Goal: Check status: Check status

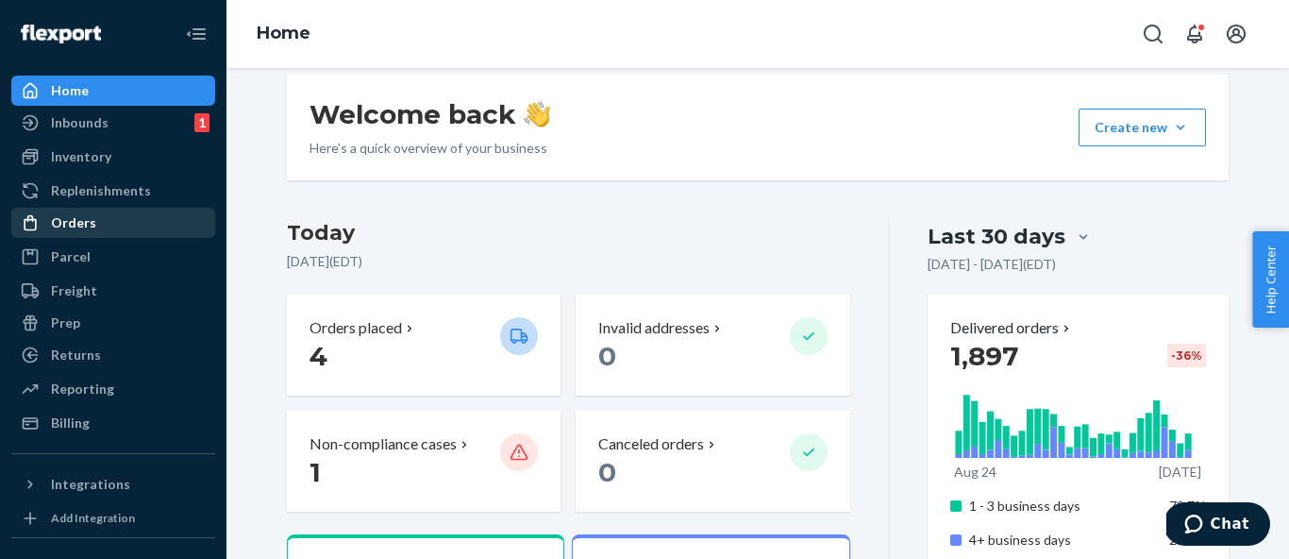
click at [77, 230] on div "Orders" at bounding box center [73, 222] width 45 height 19
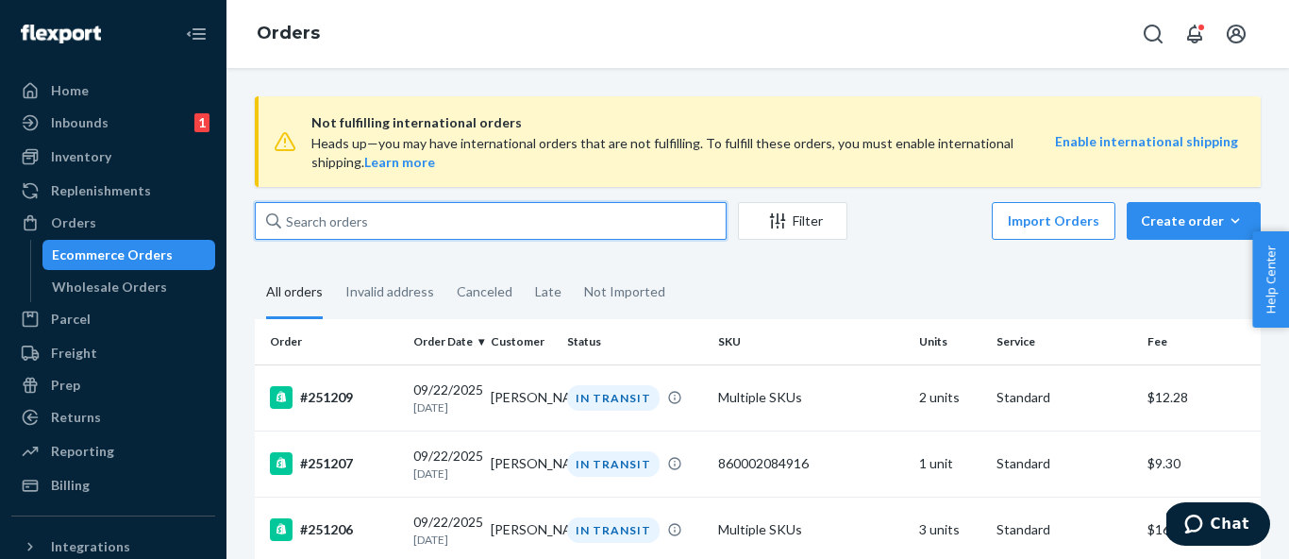
click at [344, 209] on input "text" at bounding box center [491, 221] width 472 height 38
paste input "#251041"
type input "#251041"
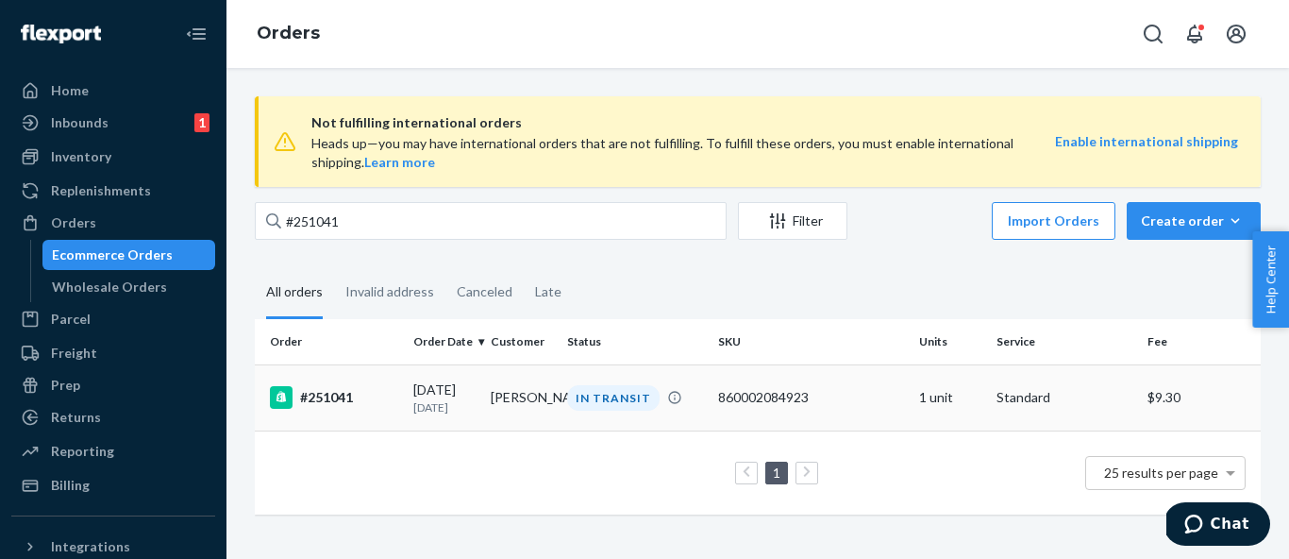
click at [385, 386] on div "#251041" at bounding box center [334, 397] width 128 height 23
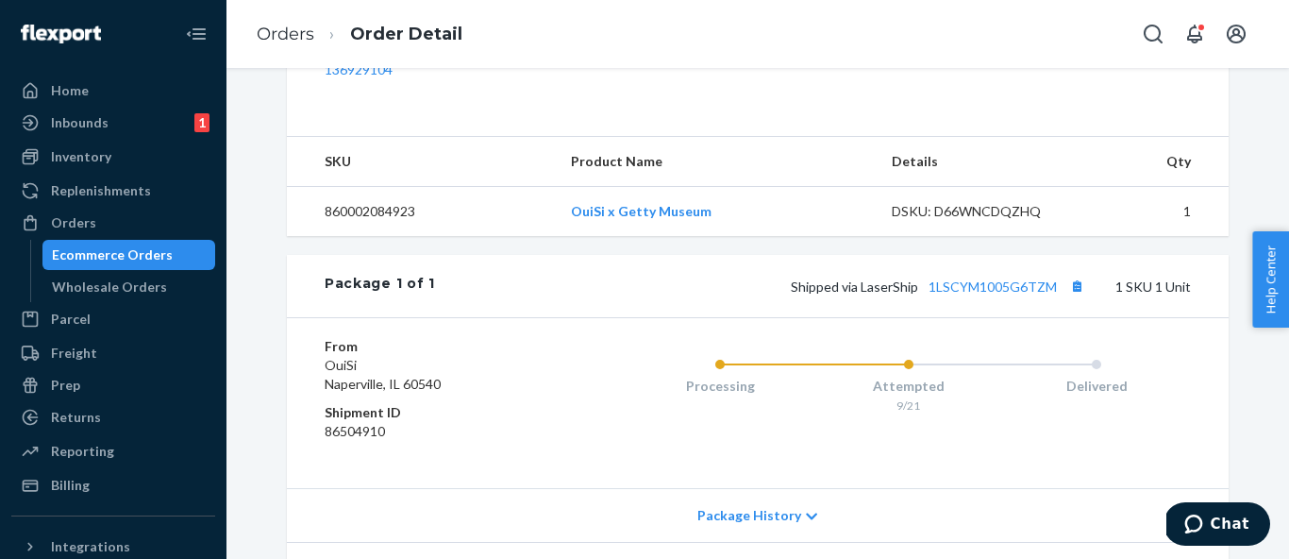
scroll to position [781, 0]
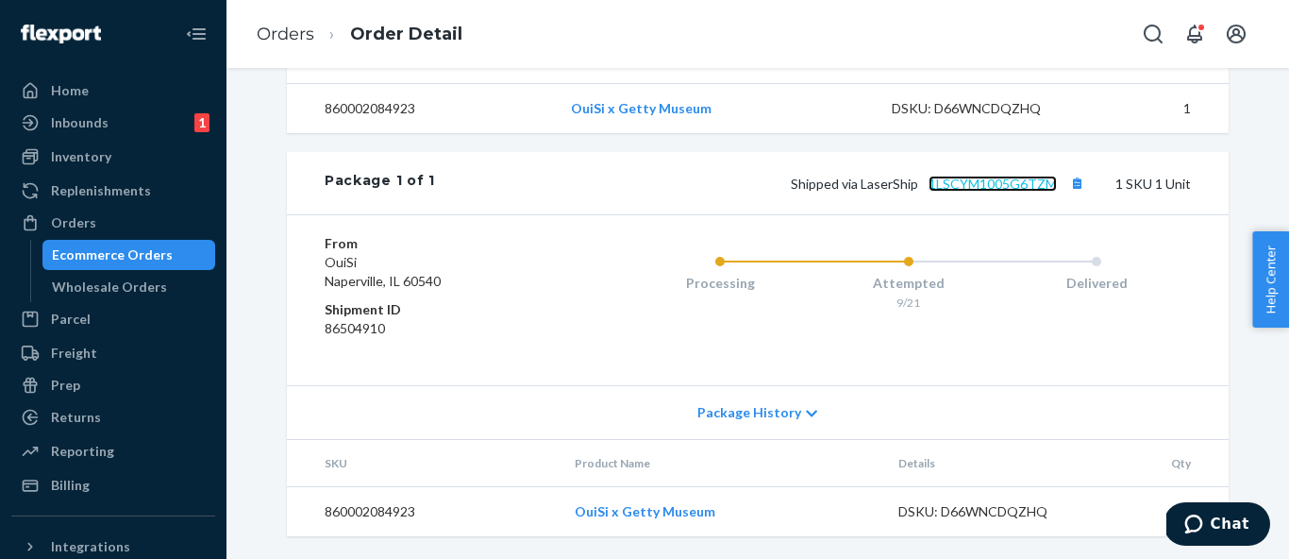
click at [1005, 184] on link "1LSCYM1005G6TZM" at bounding box center [993, 184] width 128 height 16
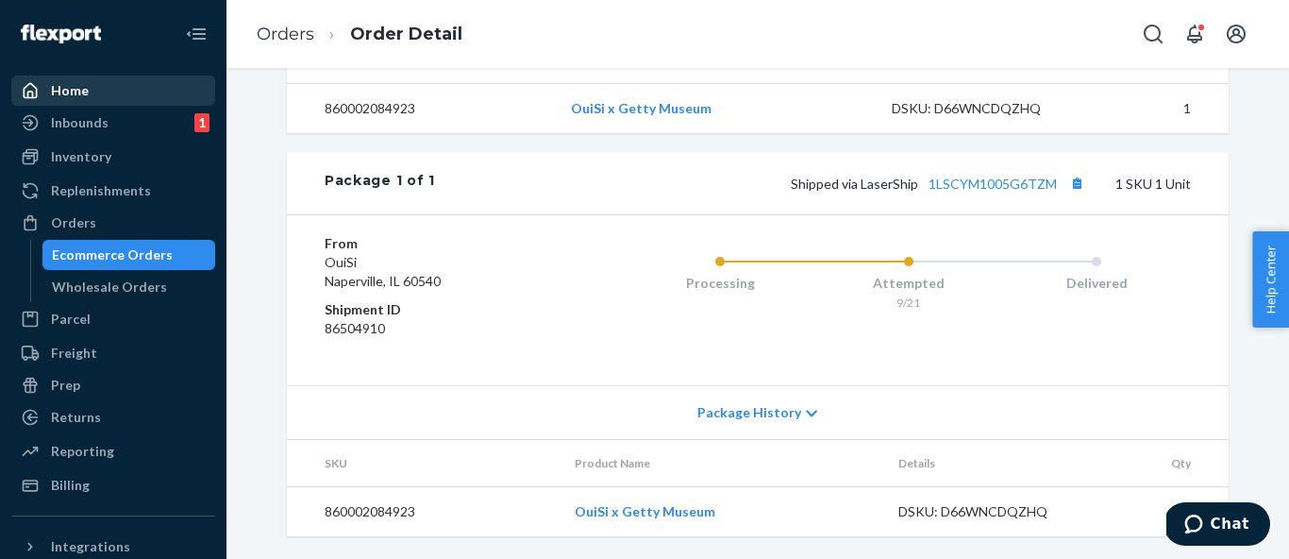
click at [123, 92] on div "Home" at bounding box center [113, 90] width 200 height 26
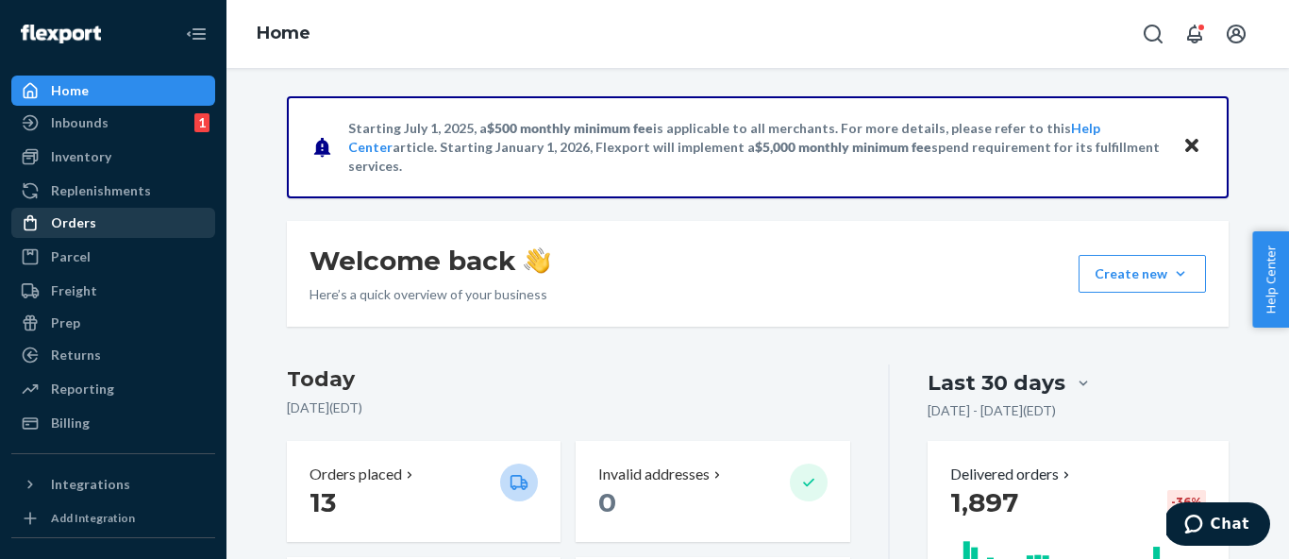
click at [108, 227] on div "Orders" at bounding box center [113, 223] width 200 height 26
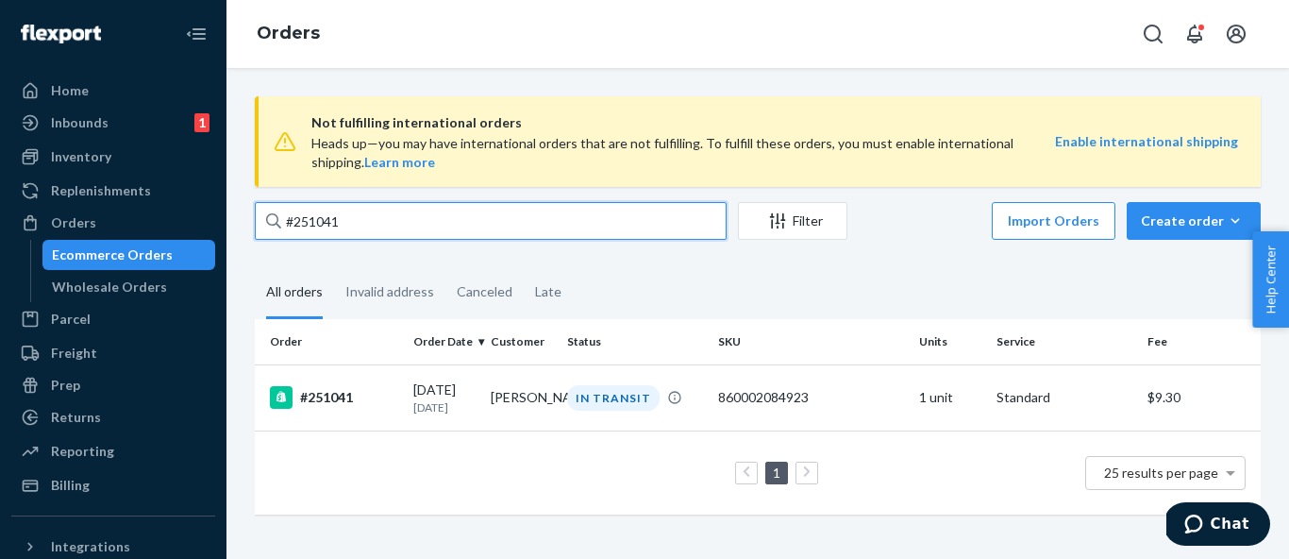
click at [419, 225] on input "#251041" at bounding box center [491, 221] width 472 height 38
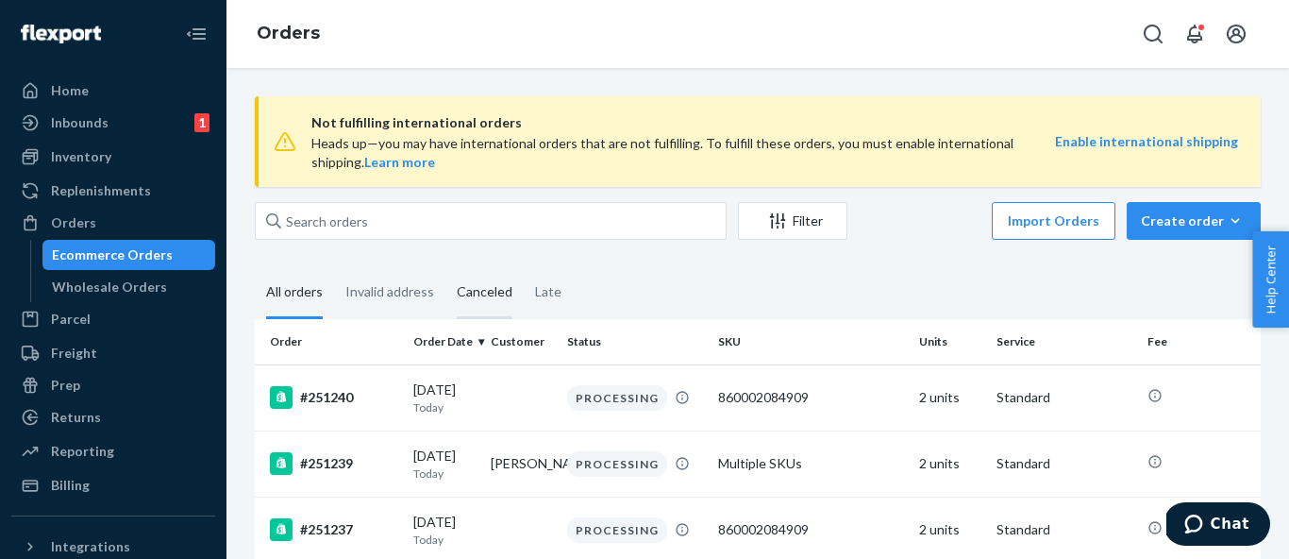
click at [490, 307] on div "Canceled" at bounding box center [485, 293] width 56 height 52
click at [445, 267] on input "Canceled" at bounding box center [445, 267] width 0 height 0
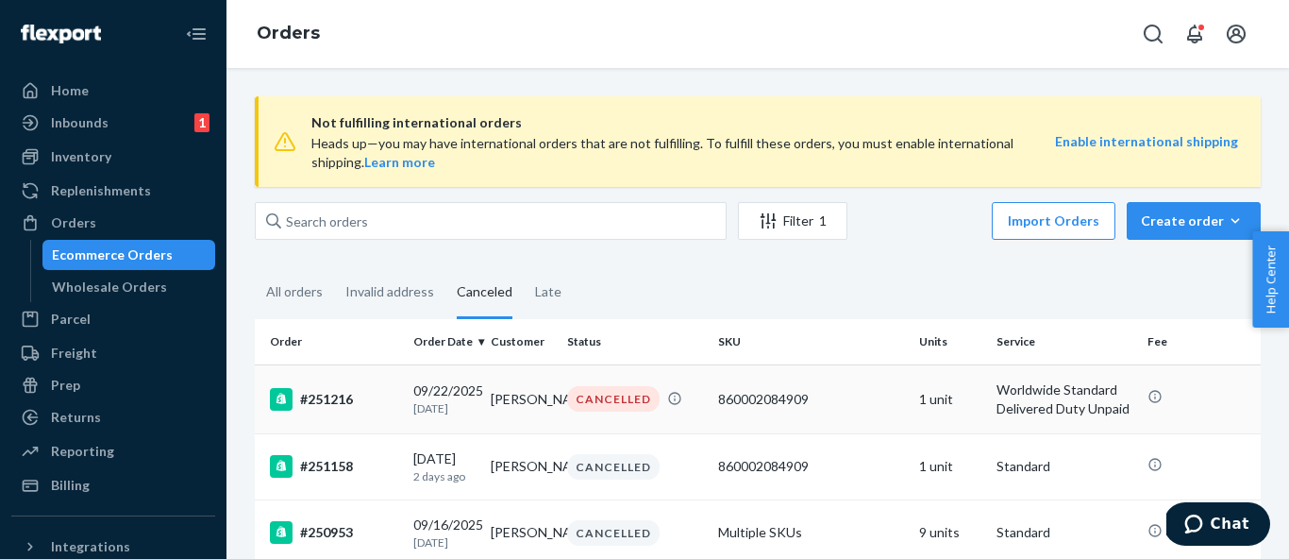
click at [527, 403] on td "[PERSON_NAME]" at bounding box center [521, 398] width 77 height 69
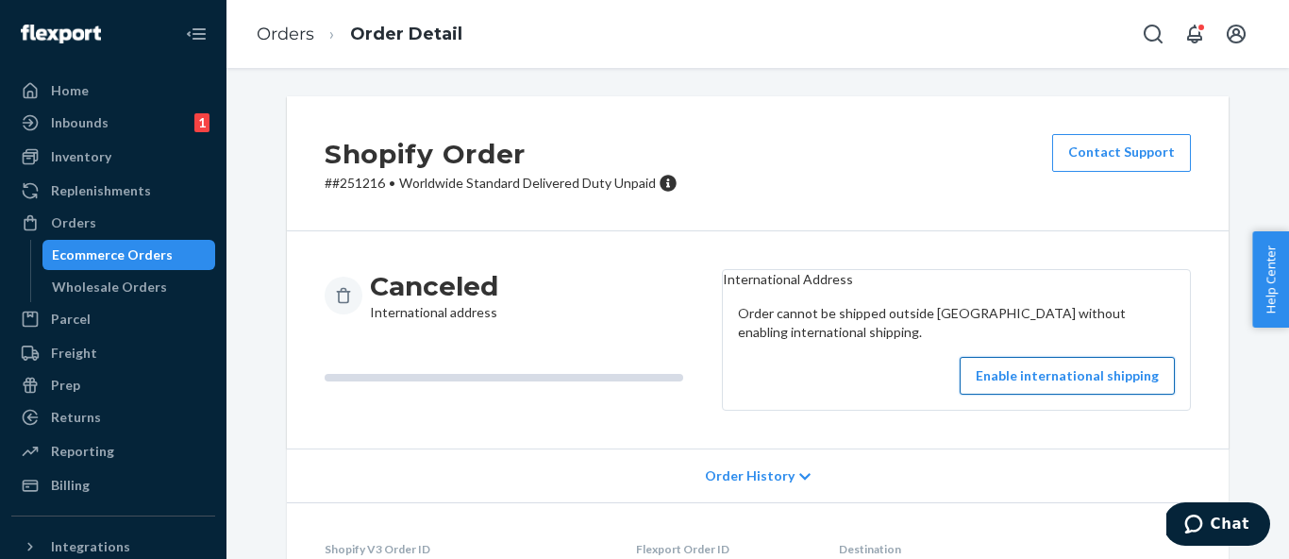
click at [1056, 394] on button "Enable international shipping" at bounding box center [1067, 376] width 215 height 38
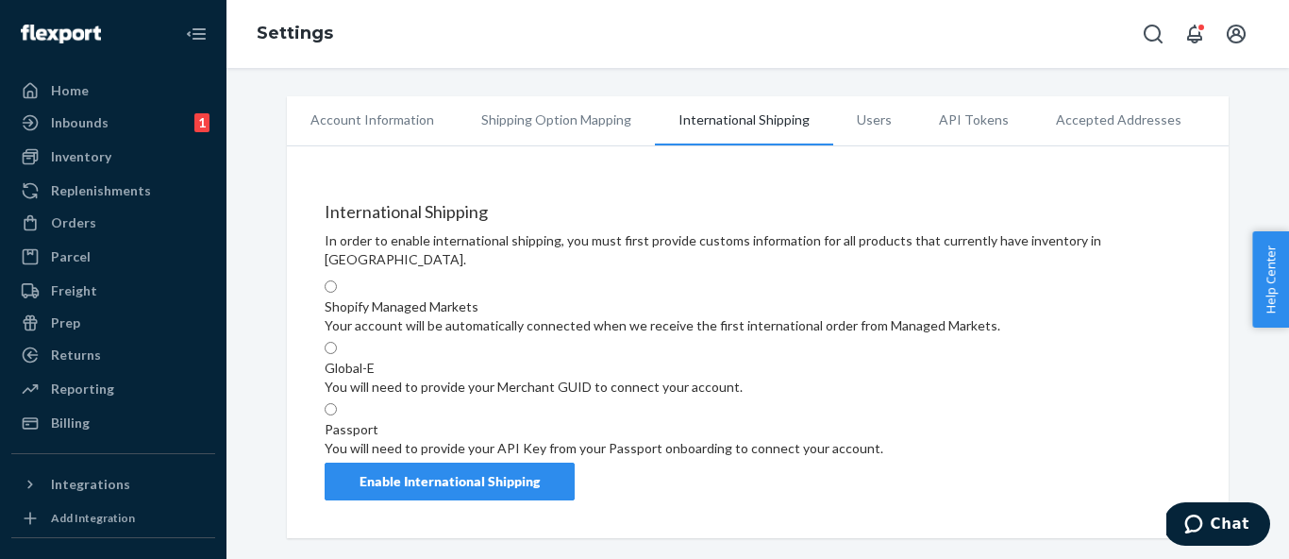
click at [434, 491] on div "Enable International Shipping" at bounding box center [450, 481] width 180 height 19
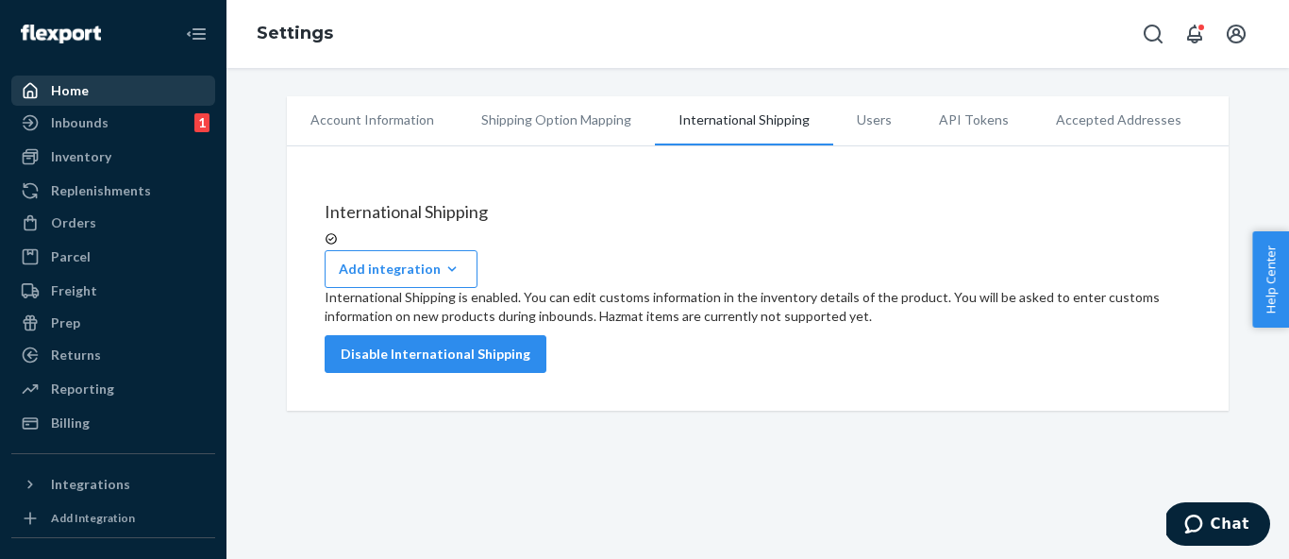
click at [160, 92] on div "Home" at bounding box center [113, 90] width 200 height 26
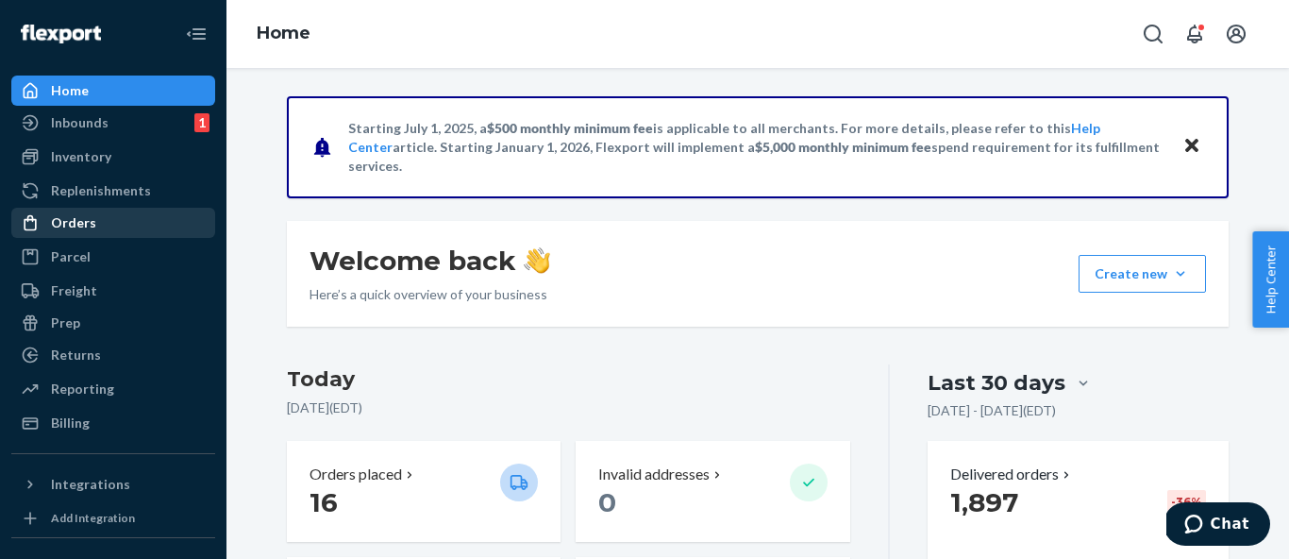
click at [123, 217] on div "Orders" at bounding box center [113, 223] width 200 height 26
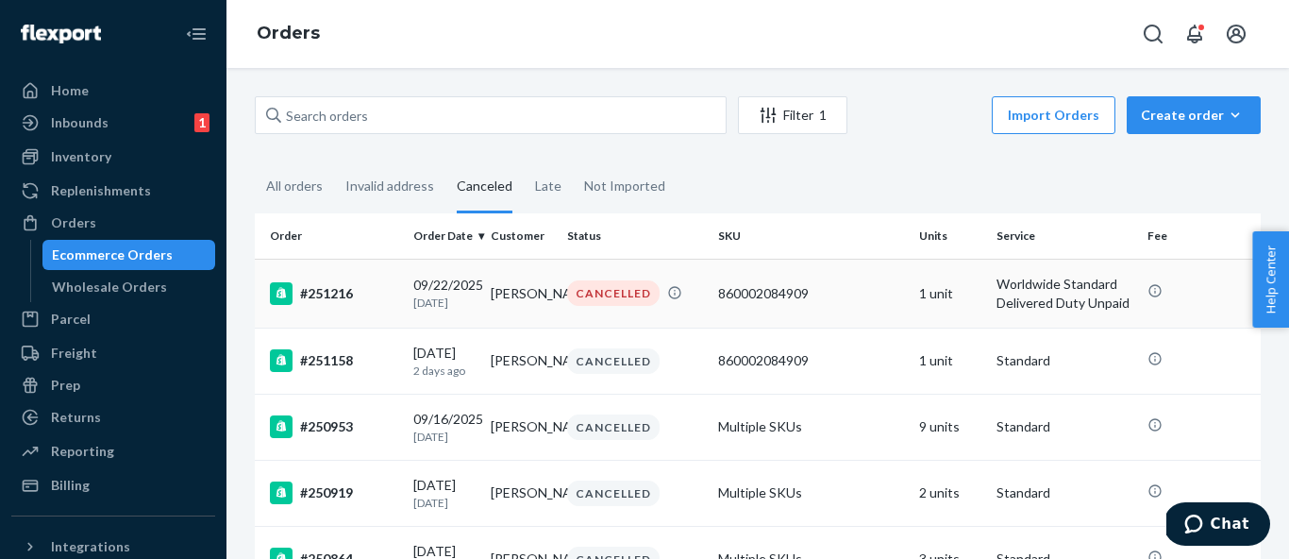
click at [423, 317] on td "[DATE] [DATE]" at bounding box center [444, 293] width 77 height 69
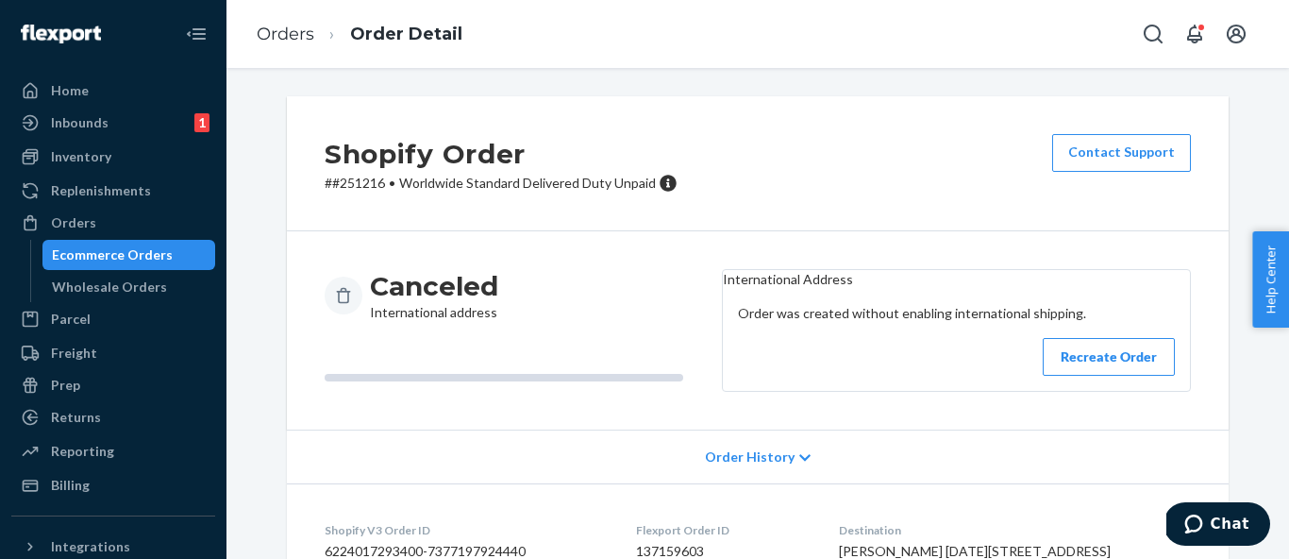
click at [359, 182] on p "# #251216 • Worldwide Standard Delivered Duty Unpaid" at bounding box center [501, 183] width 353 height 19
copy p "251216"
click at [1138, 376] on button "Recreate Order" at bounding box center [1109, 357] width 132 height 38
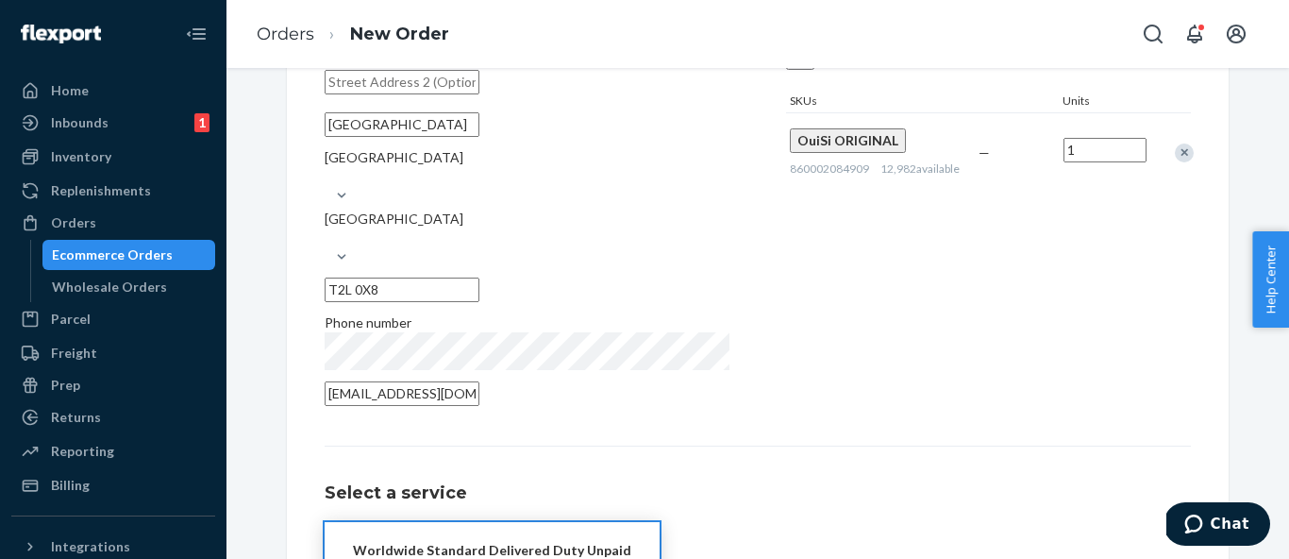
scroll to position [395, 0]
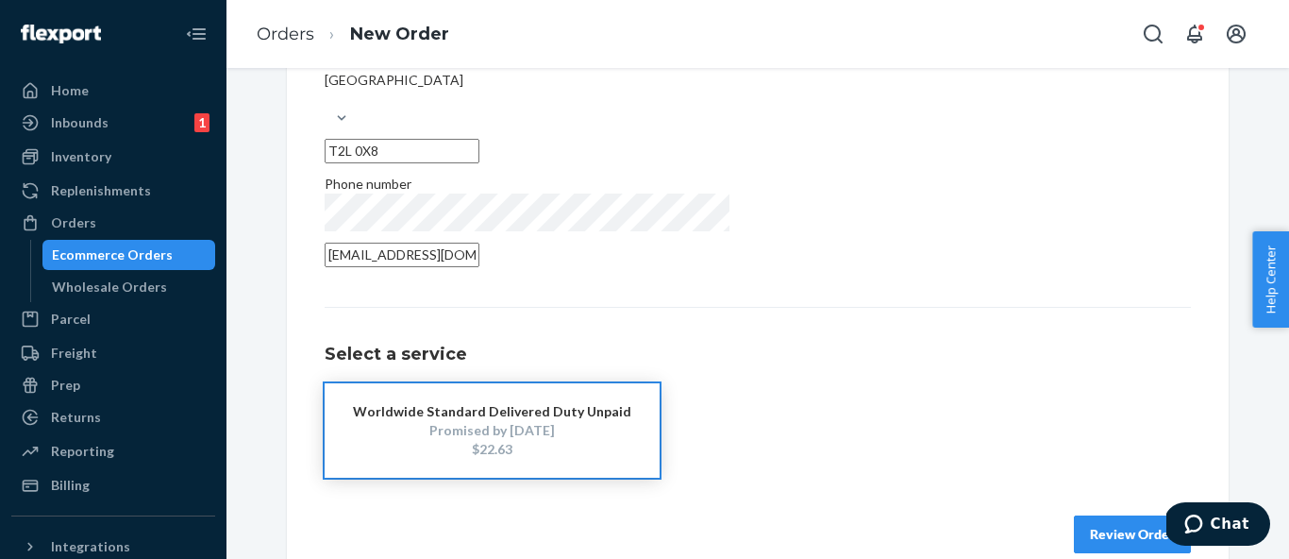
click at [1094, 515] on button "Review Order" at bounding box center [1132, 534] width 117 height 38
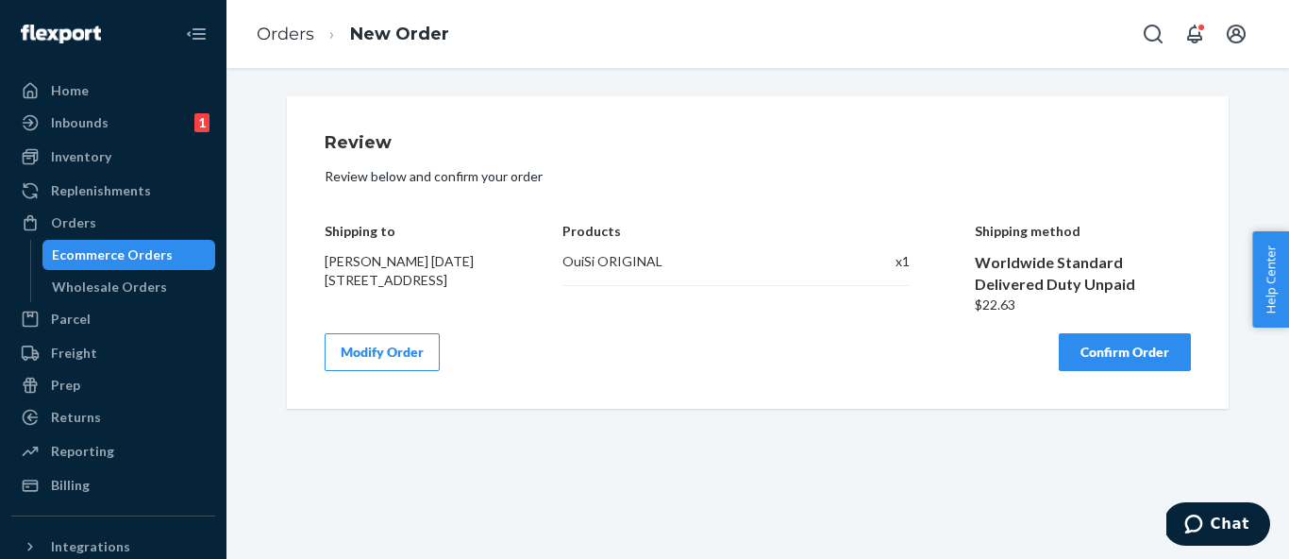
scroll to position [0, 0]
click at [1142, 370] on button "Confirm Order" at bounding box center [1125, 352] width 132 height 38
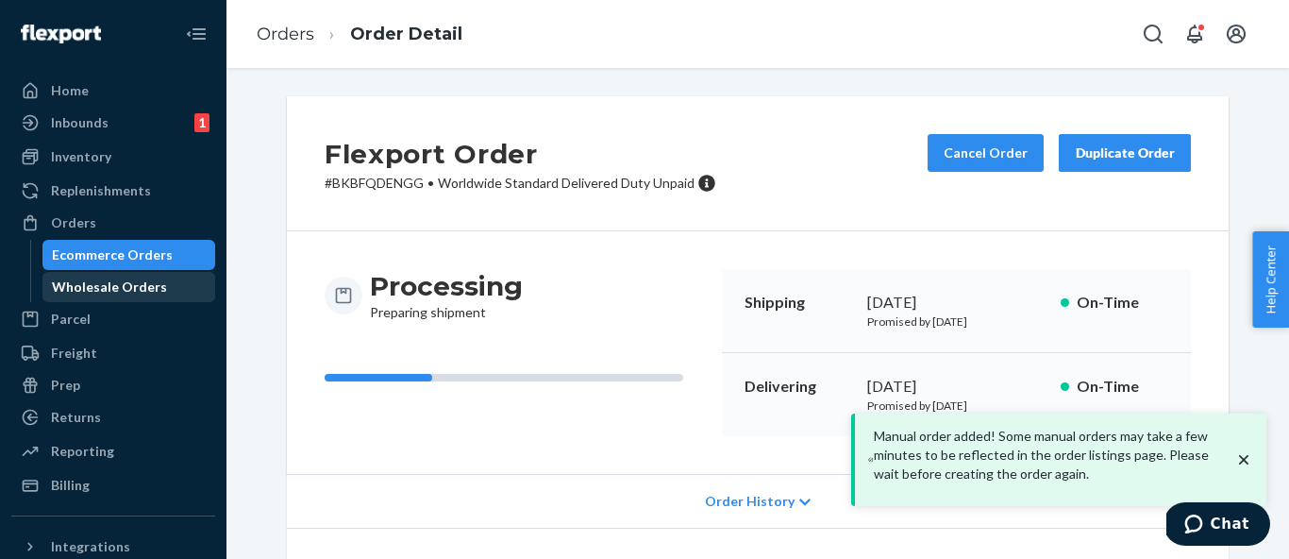
scroll to position [274, 0]
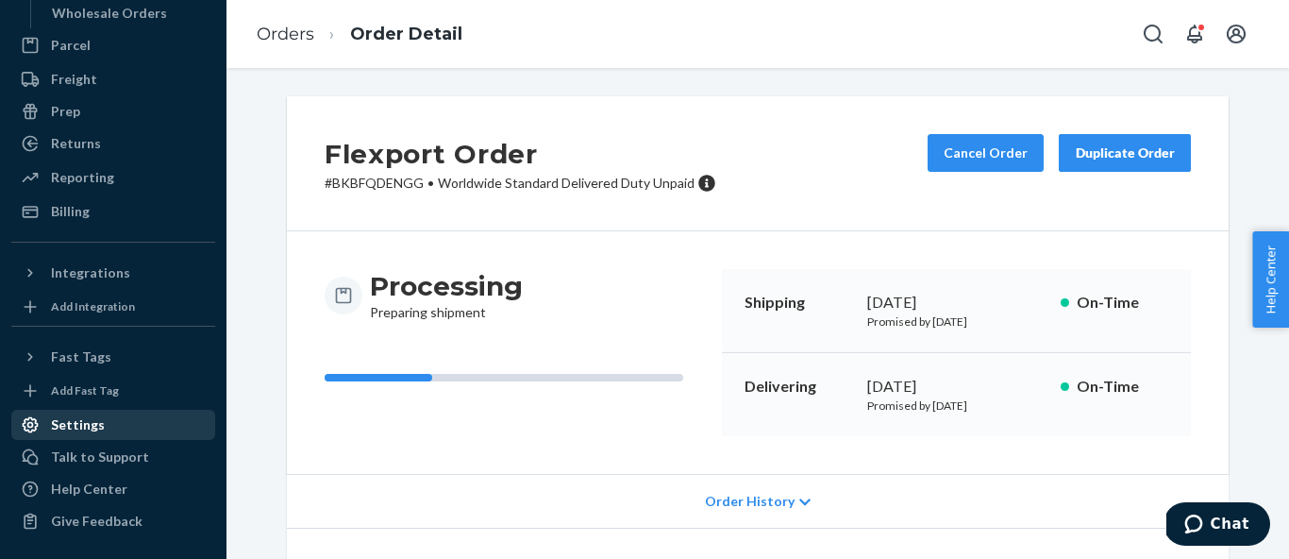
click at [84, 426] on div "Settings" at bounding box center [78, 424] width 54 height 19
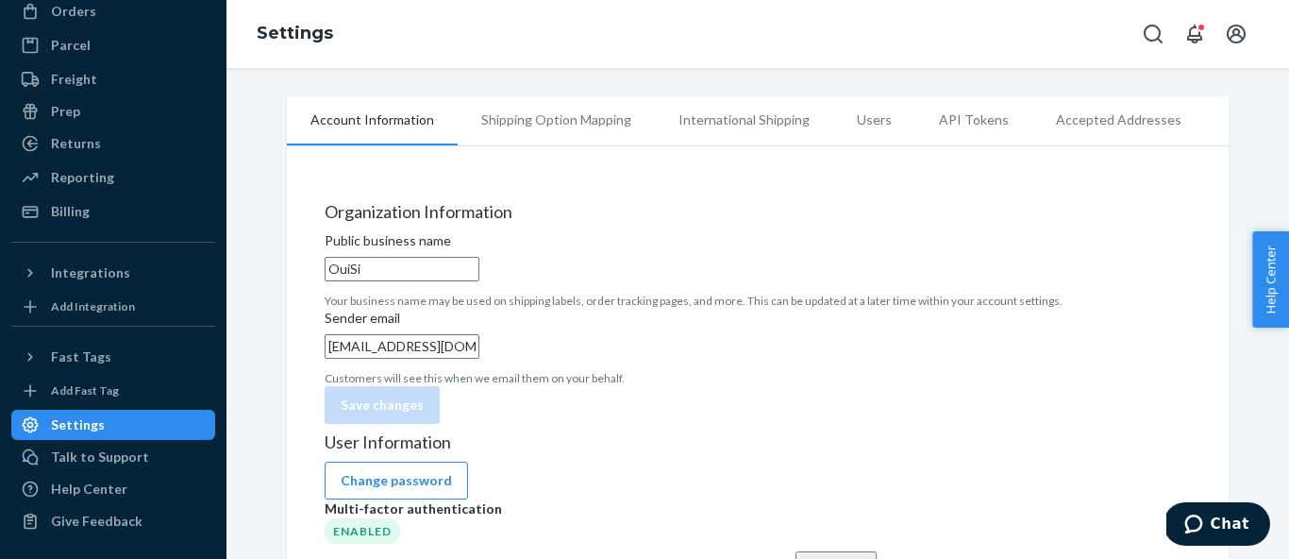
scroll to position [211, 0]
click at [707, 113] on li "International Shipping" at bounding box center [744, 119] width 178 height 47
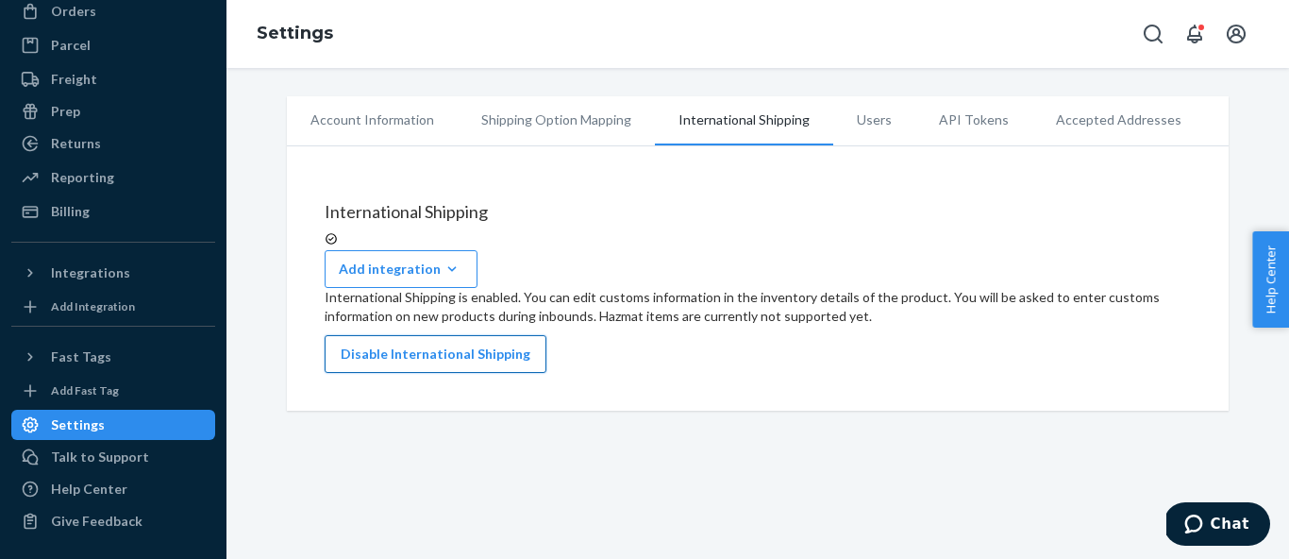
click at [481, 335] on button "Disable International Shipping" at bounding box center [436, 354] width 222 height 38
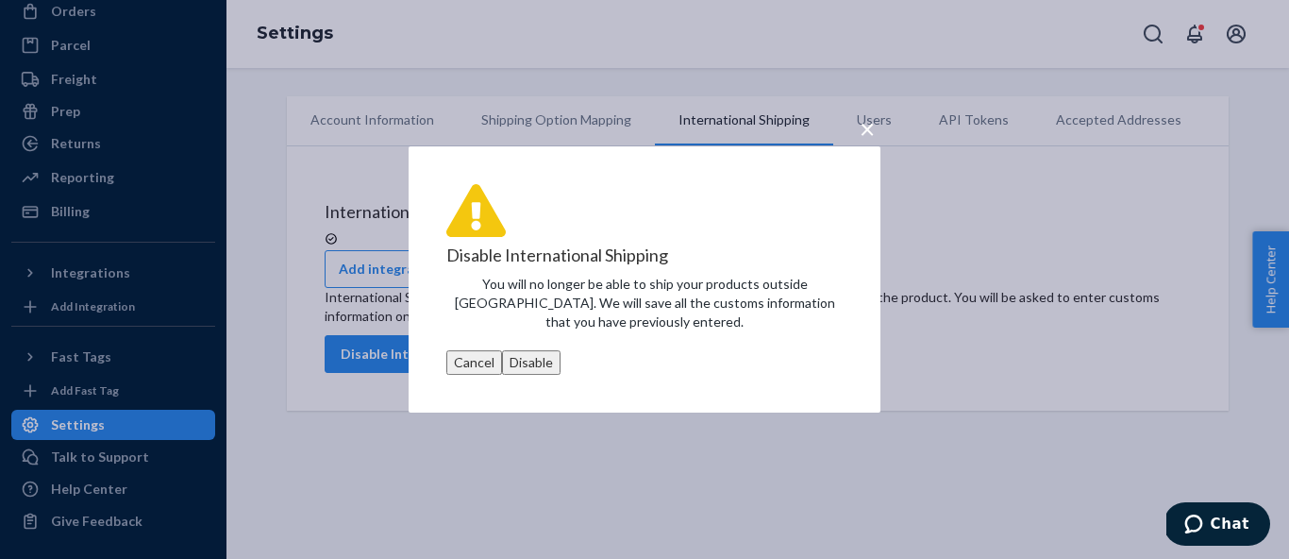
click at [561, 370] on button "Disable" at bounding box center [531, 362] width 59 height 25
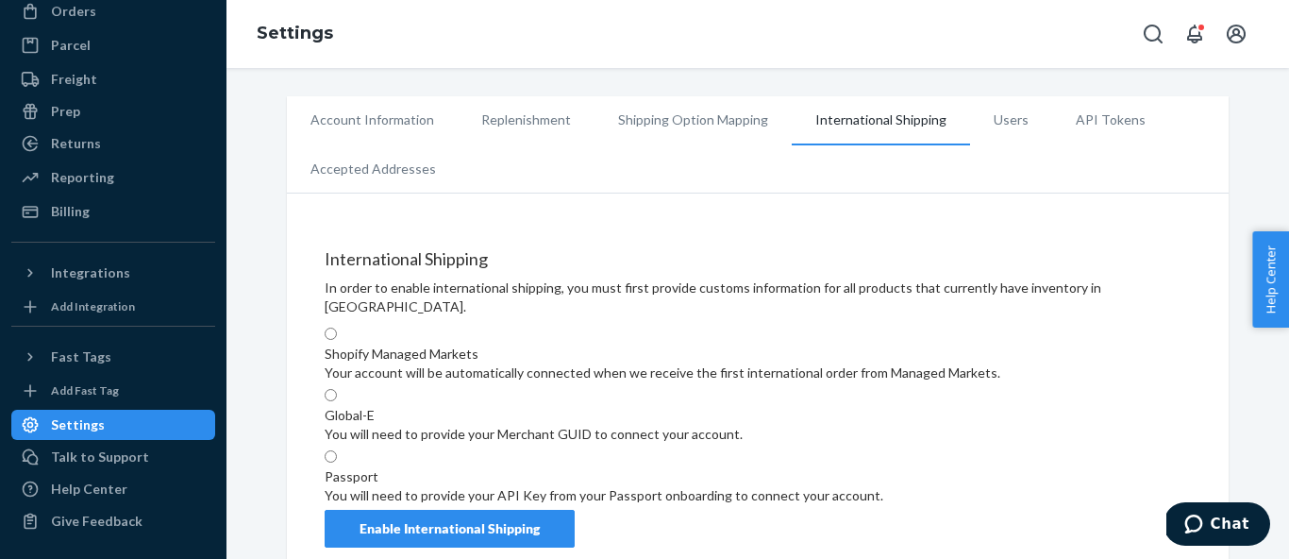
click at [541, 125] on li "Replenishment" at bounding box center [526, 119] width 137 height 47
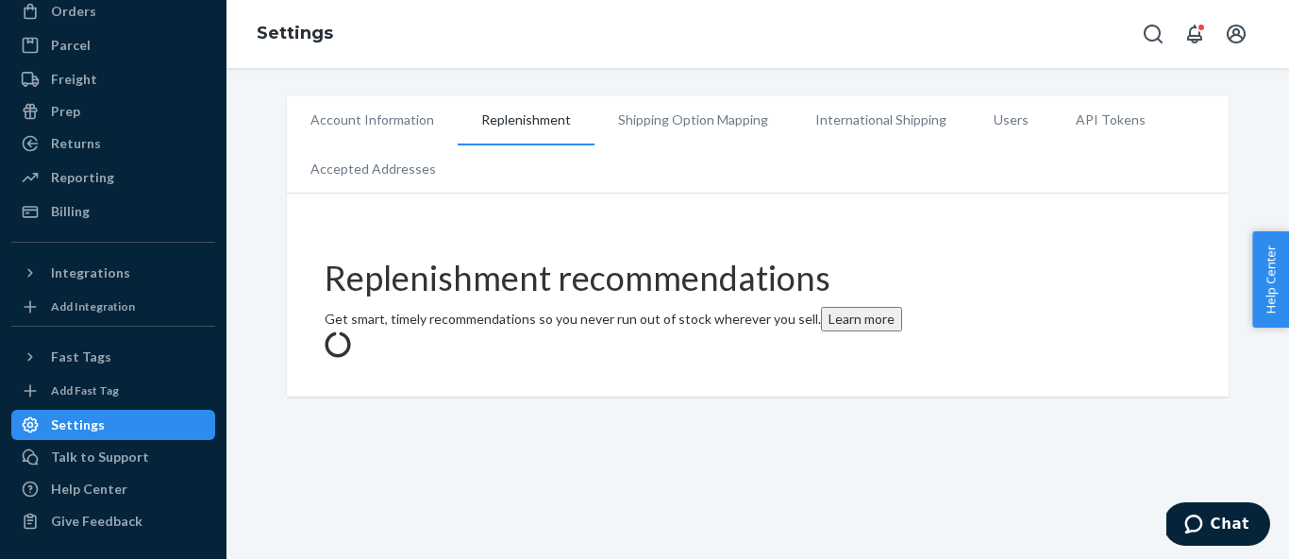
click at [880, 123] on li "International Shipping" at bounding box center [881, 119] width 178 height 47
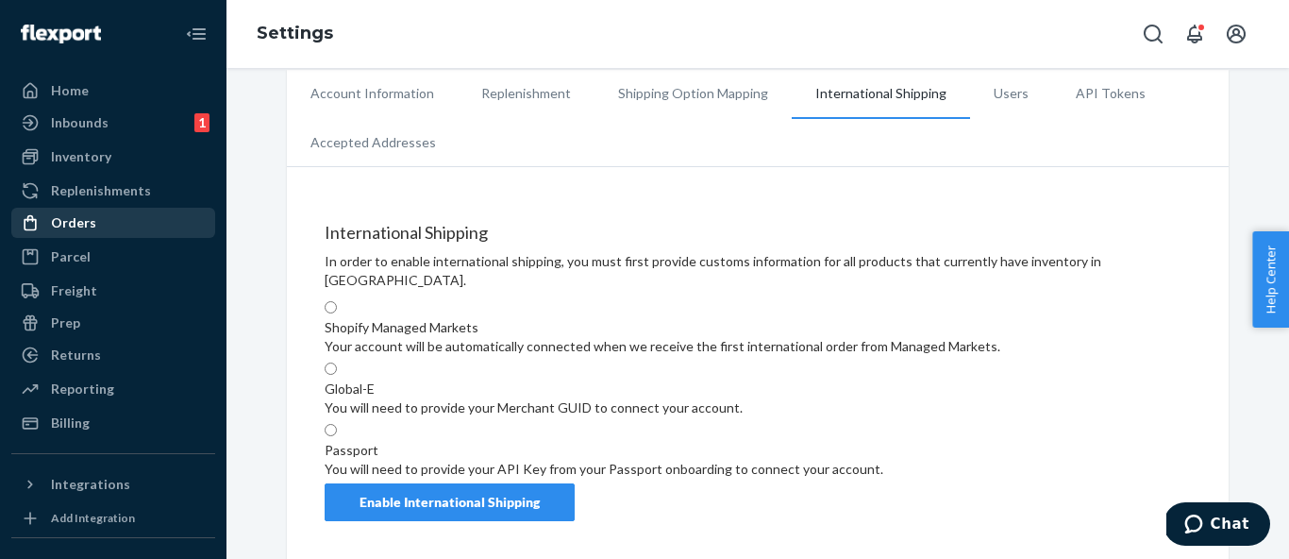
click at [91, 223] on div "Orders" at bounding box center [73, 222] width 45 height 19
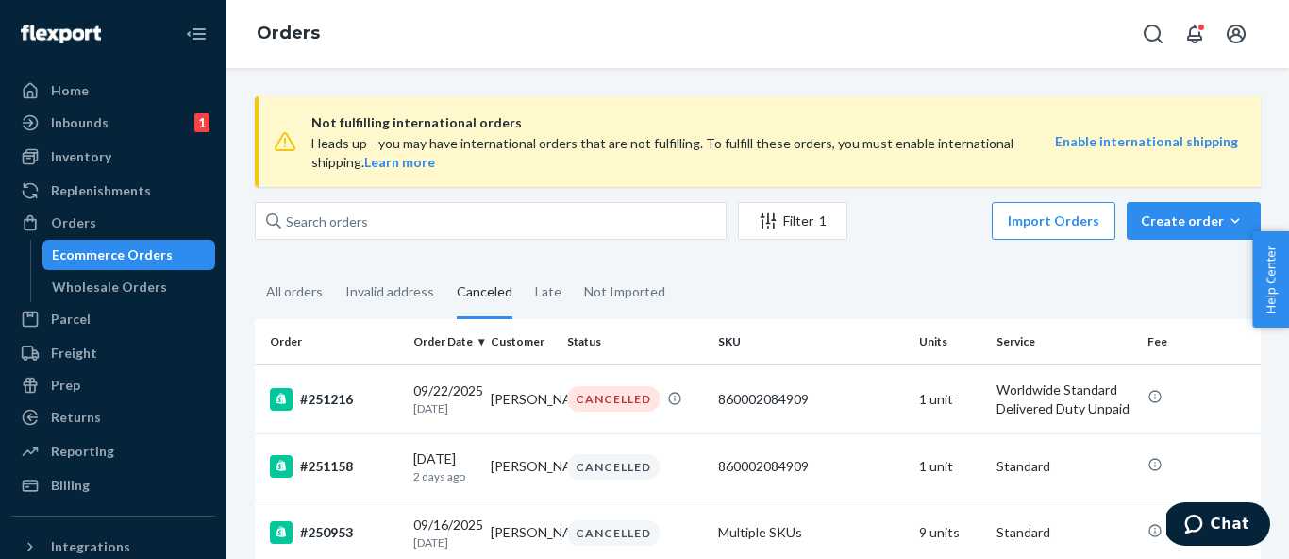
click at [388, 412] on td "#251216" at bounding box center [330, 398] width 151 height 69
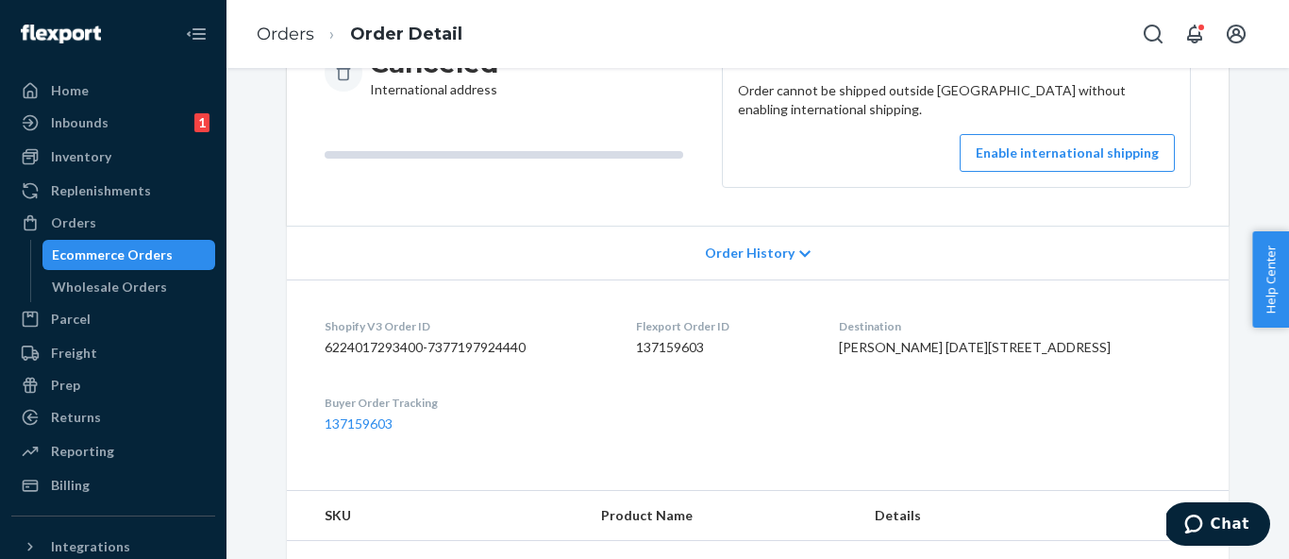
scroll to position [233, 0]
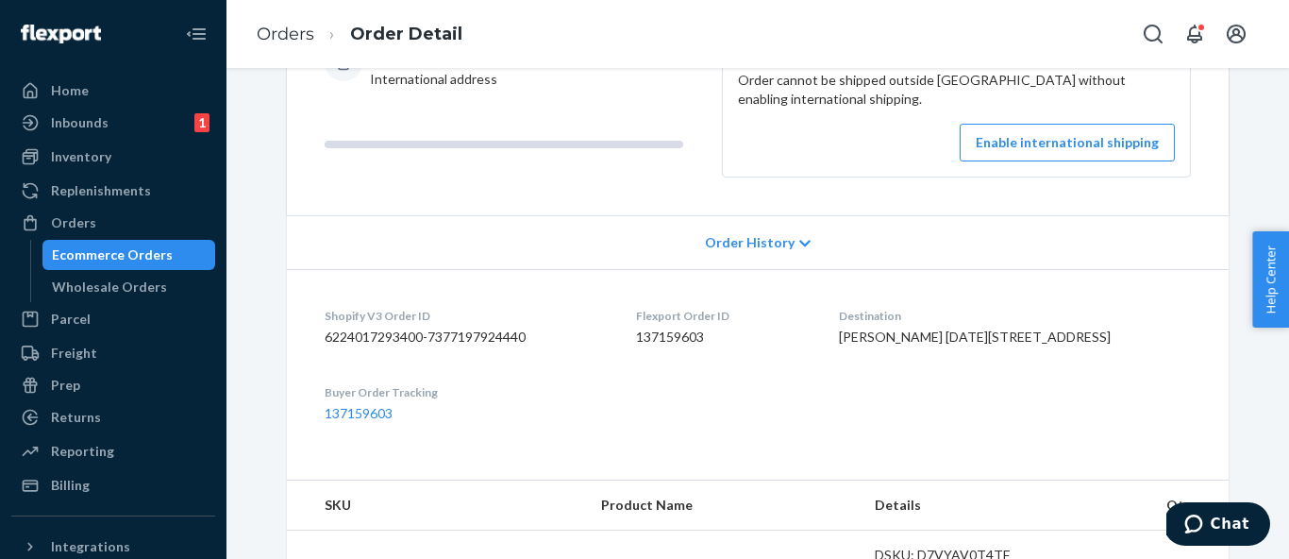
click at [976, 344] on span "[PERSON_NAME] [DATE][STREET_ADDRESS]" at bounding box center [975, 336] width 272 height 16
copy span "[PERSON_NAME]"
click at [295, 26] on link "Orders" at bounding box center [286, 34] width 58 height 21
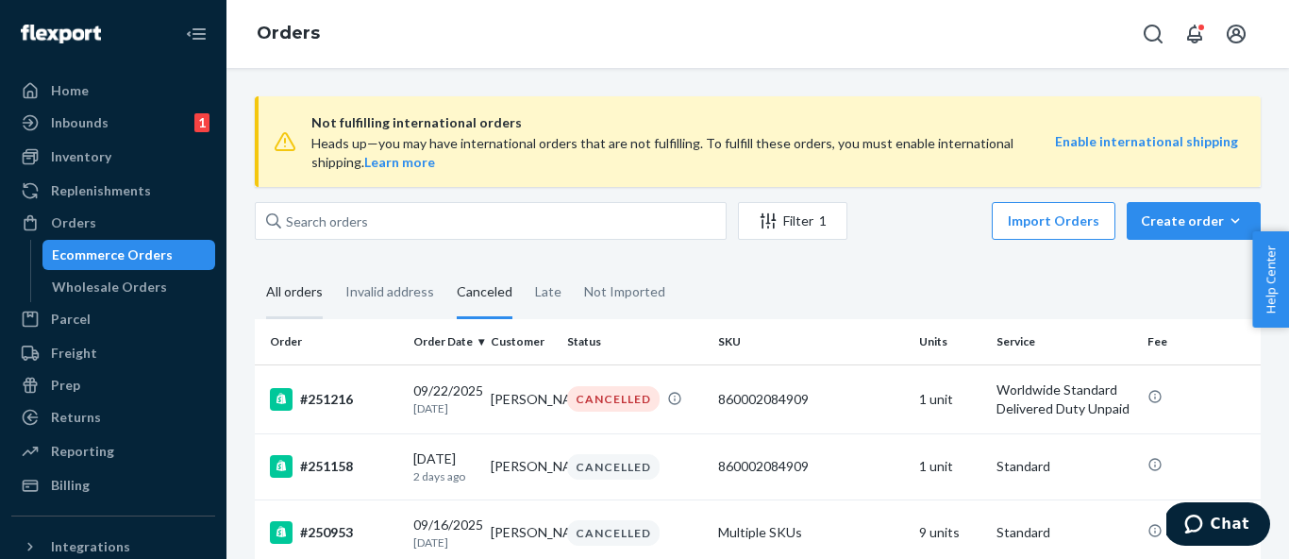
click at [289, 298] on div "All orders" at bounding box center [294, 293] width 57 height 52
click at [255, 267] on input "All orders" at bounding box center [255, 267] width 0 height 0
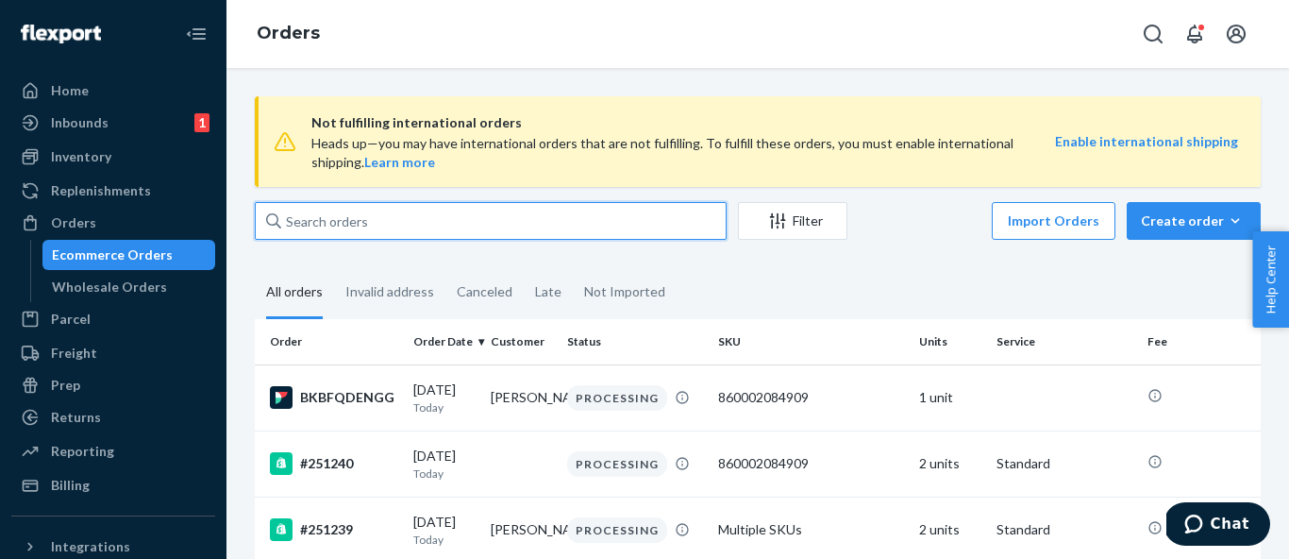
click at [353, 224] on input "text" at bounding box center [491, 221] width 472 height 38
paste input "[PERSON_NAME]"
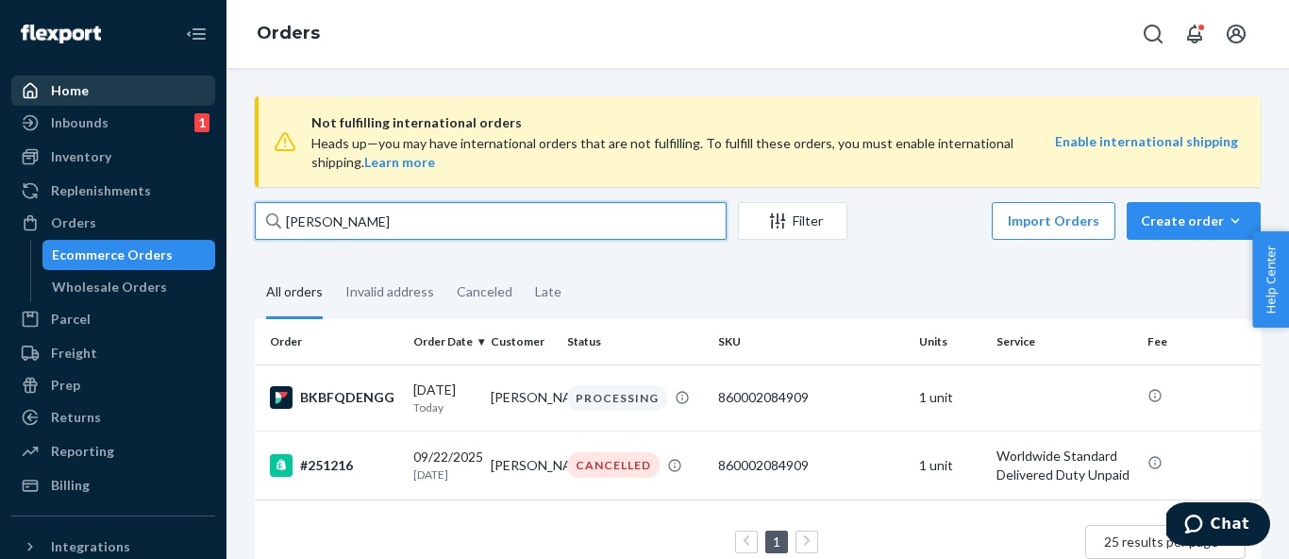
type input "[PERSON_NAME]"
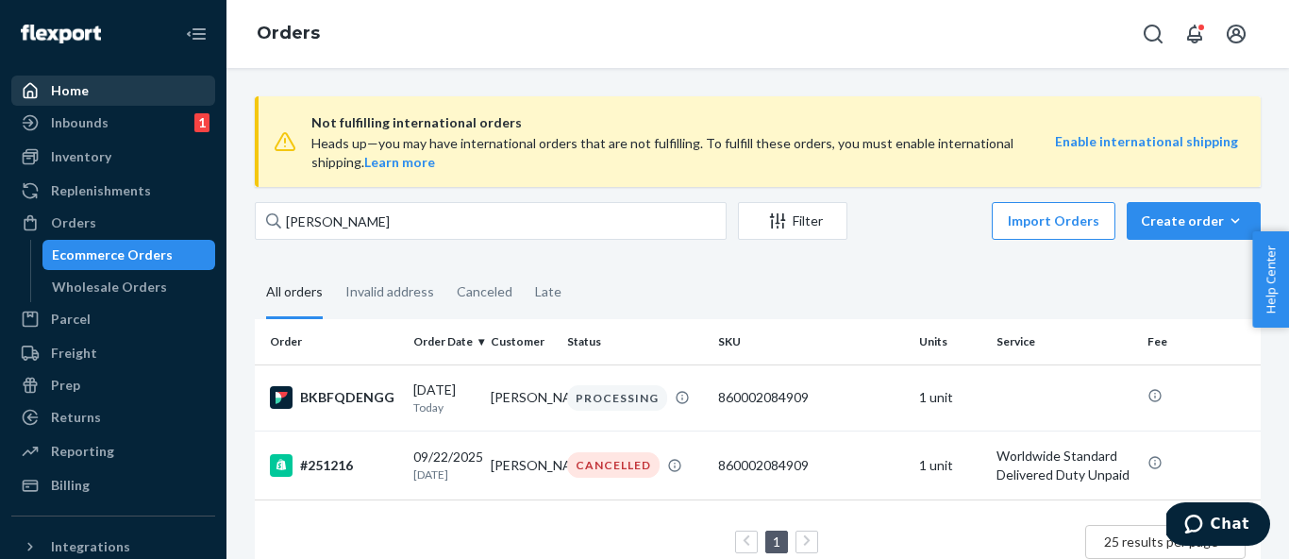
click at [133, 92] on div "Home" at bounding box center [113, 90] width 200 height 26
